Goal: Transaction & Acquisition: Download file/media

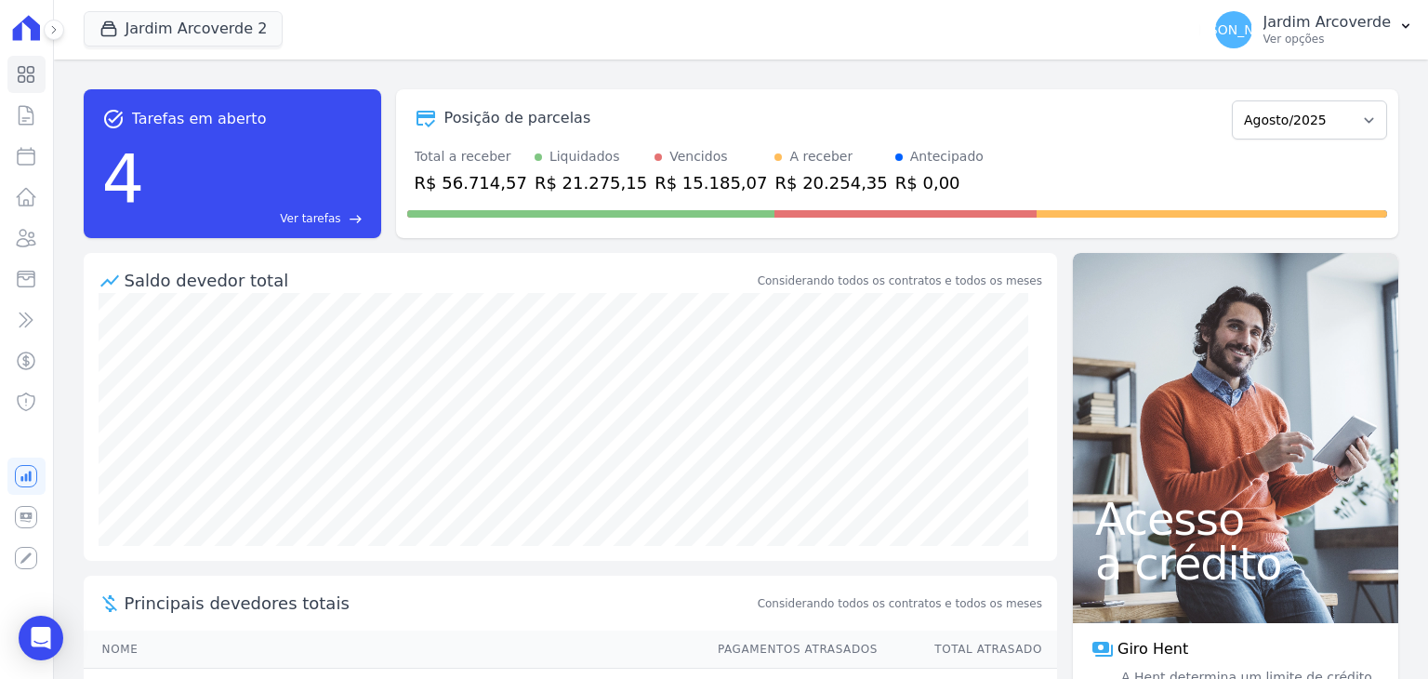
click at [1343, 40] on p "Ver opções" at bounding box center [1327, 39] width 127 height 15
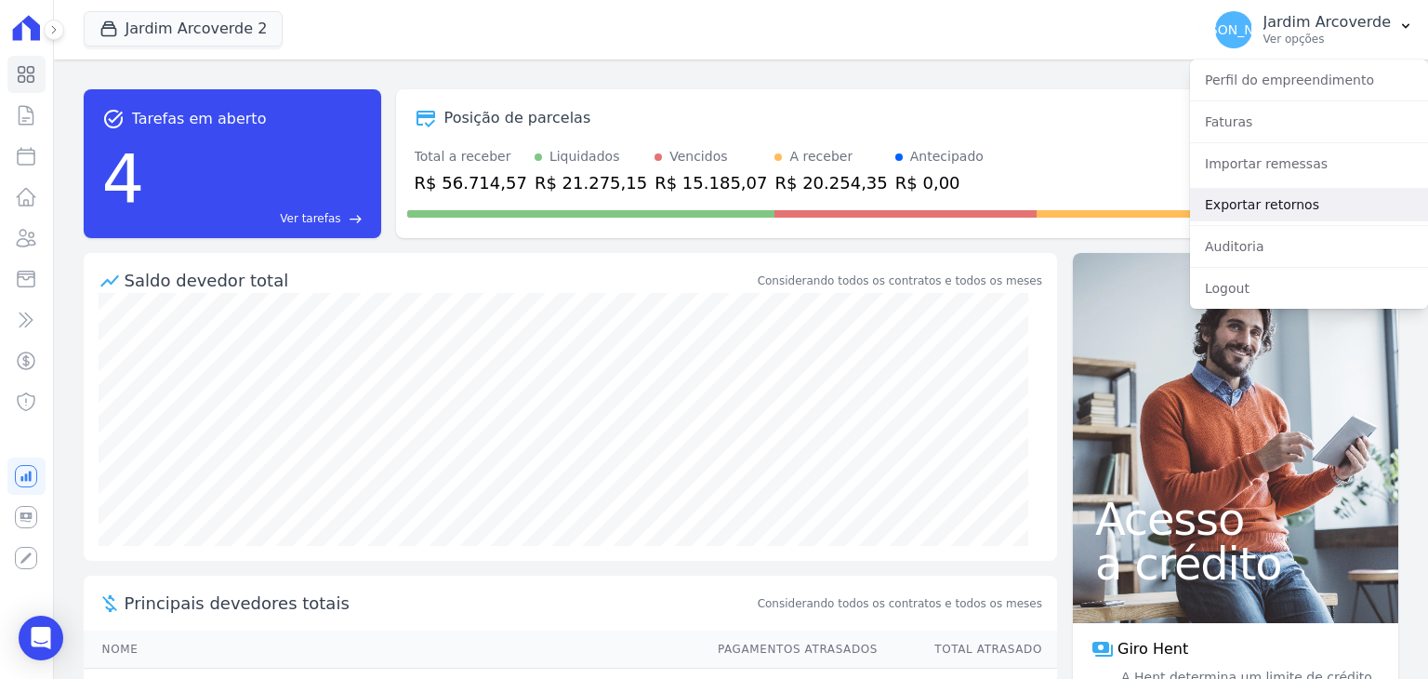
click at [1363, 217] on link "Exportar retornos" at bounding box center [1309, 204] width 238 height 33
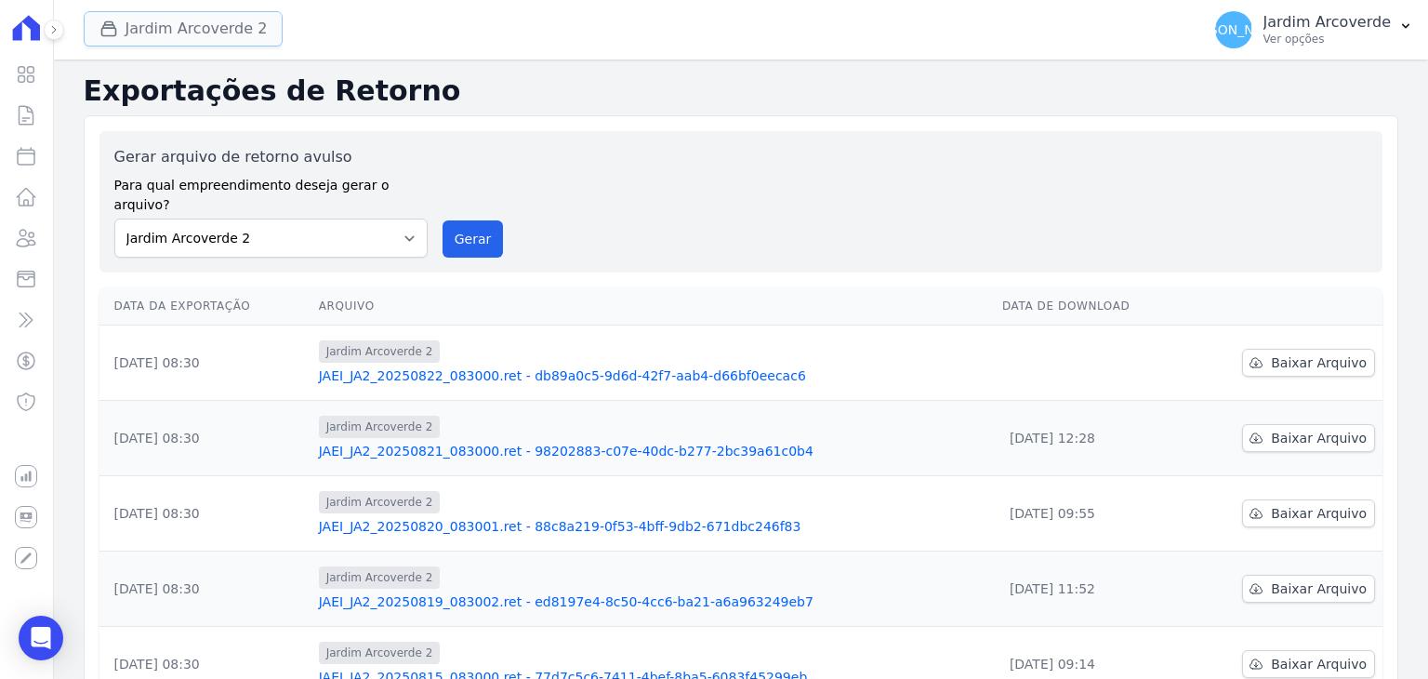
click at [182, 41] on button "Jardim Arcoverde 2" at bounding box center [184, 28] width 200 height 35
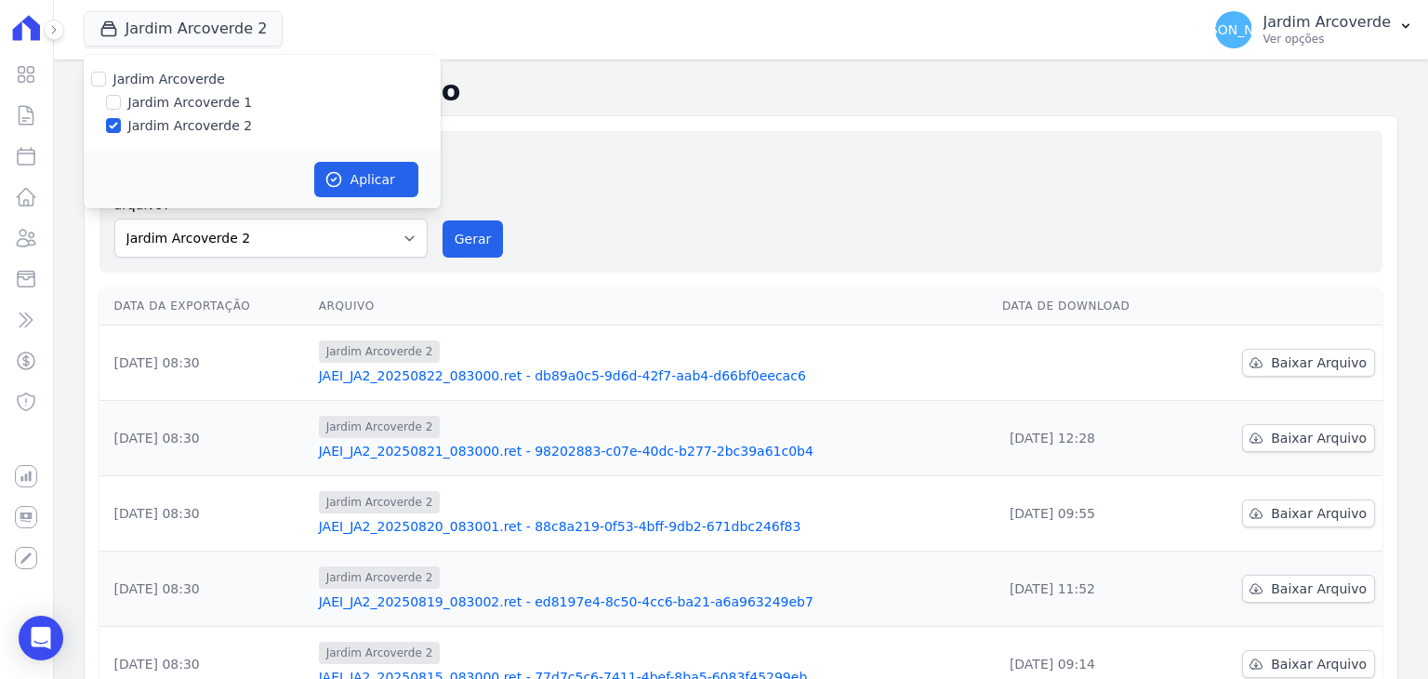
drag, startPoint x: 150, startPoint y: 109, endPoint x: 193, endPoint y: 116, distance: 44.3
click at [150, 110] on label "Jardim Arcoverde 1" at bounding box center [190, 103] width 125 height 20
click at [121, 110] on input "Jardim Arcoverde 1" at bounding box center [113, 102] width 15 height 15
checkbox input "true"
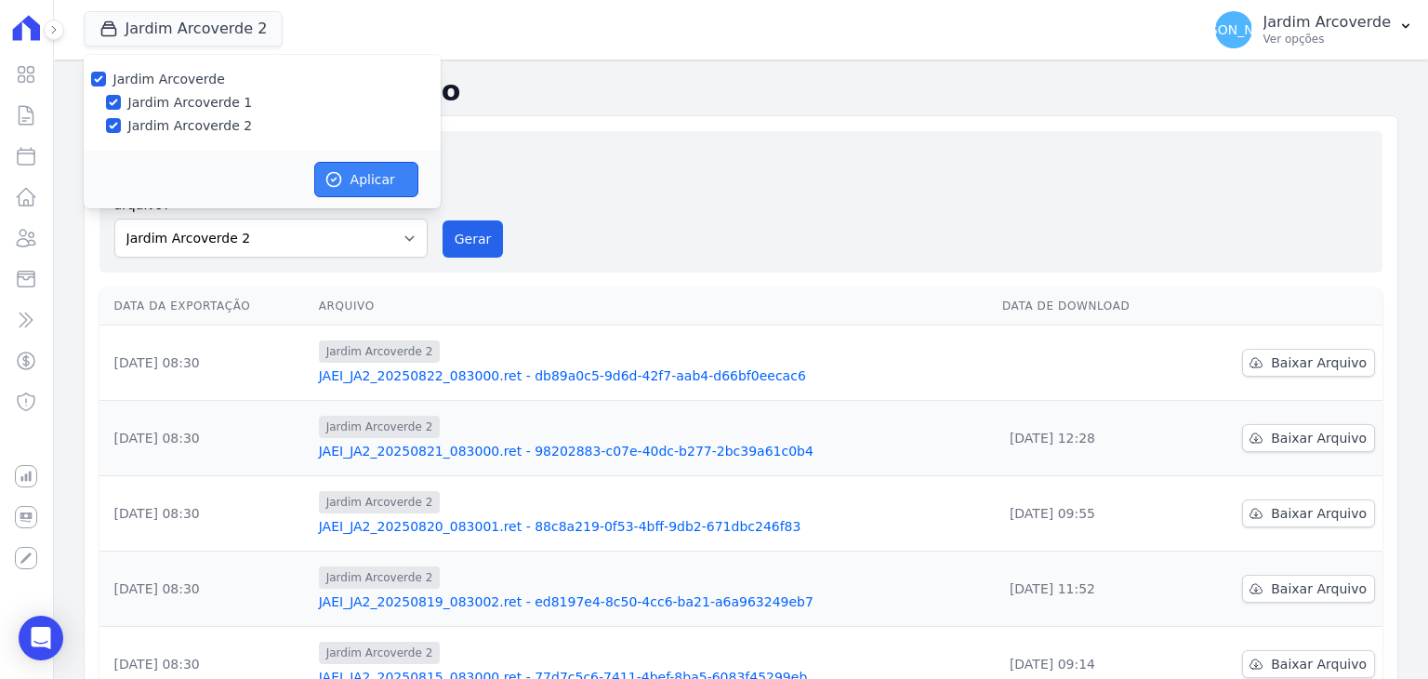
click at [395, 194] on button "Aplicar" at bounding box center [366, 179] width 104 height 35
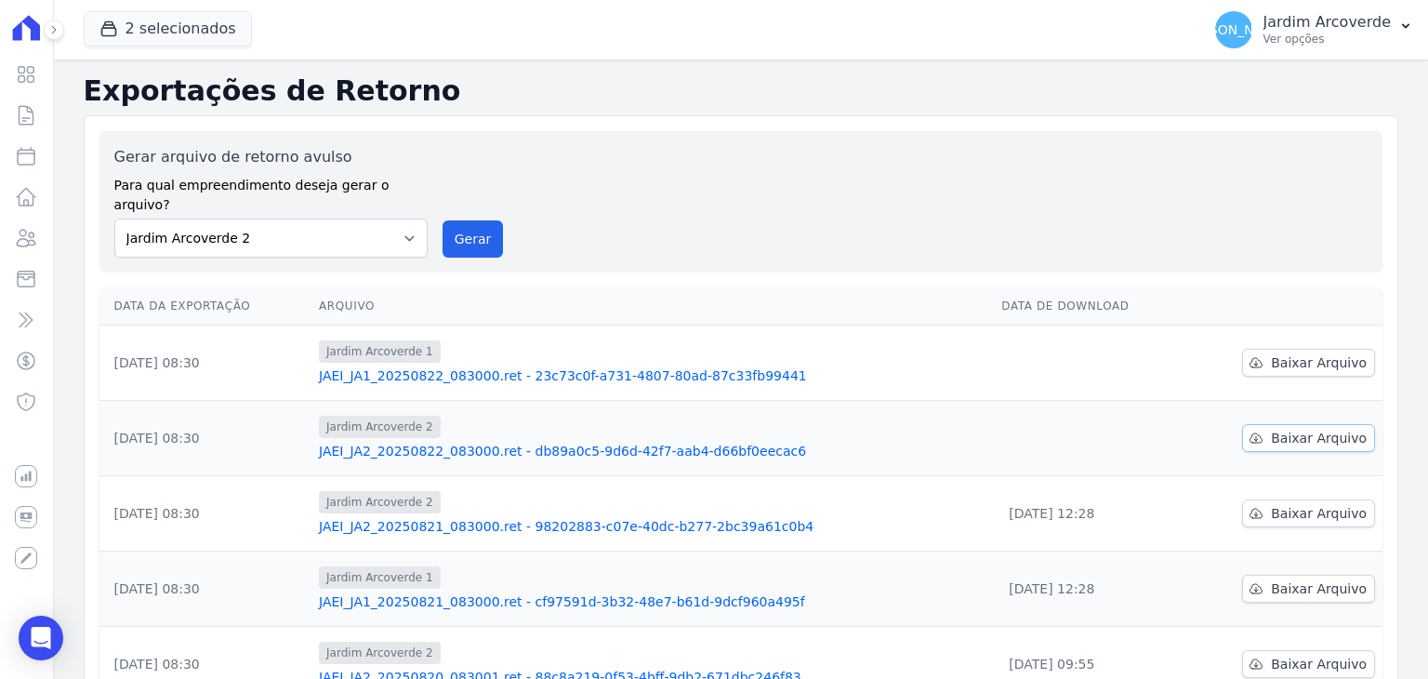
click at [1277, 429] on span "Baixar Arquivo" at bounding box center [1319, 438] width 96 height 19
click at [1271, 353] on span "Baixar Arquivo" at bounding box center [1319, 362] width 96 height 19
